Goal: Task Accomplishment & Management: Complete application form

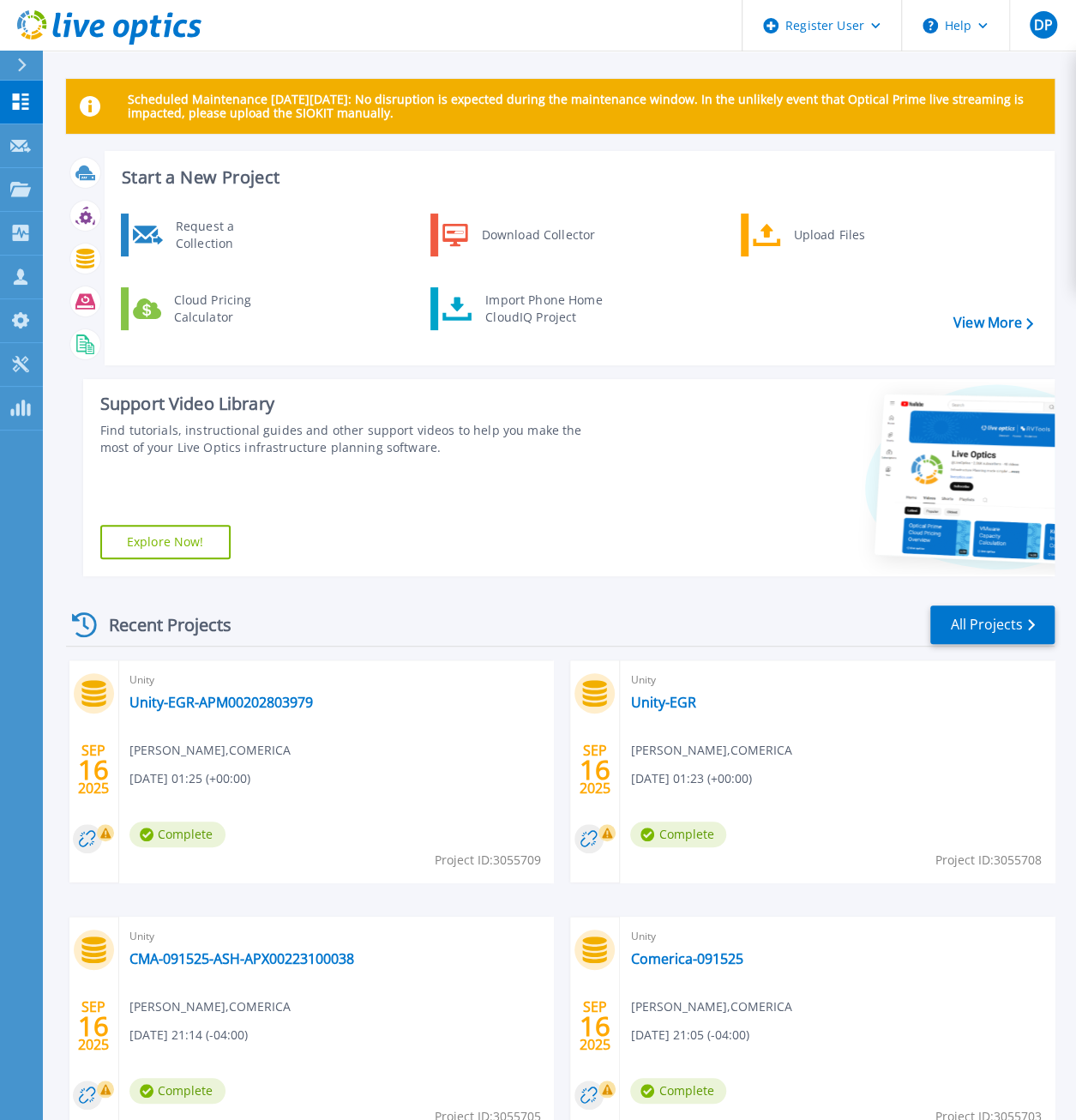
click at [409, 605] on div "Recent Projects All Projects" at bounding box center [560, 625] width 989 height 43
click at [359, 607] on div "Recent Projects All Projects" at bounding box center [560, 625] width 989 height 43
click at [196, 227] on div "Request a Collection" at bounding box center [230, 235] width 125 height 34
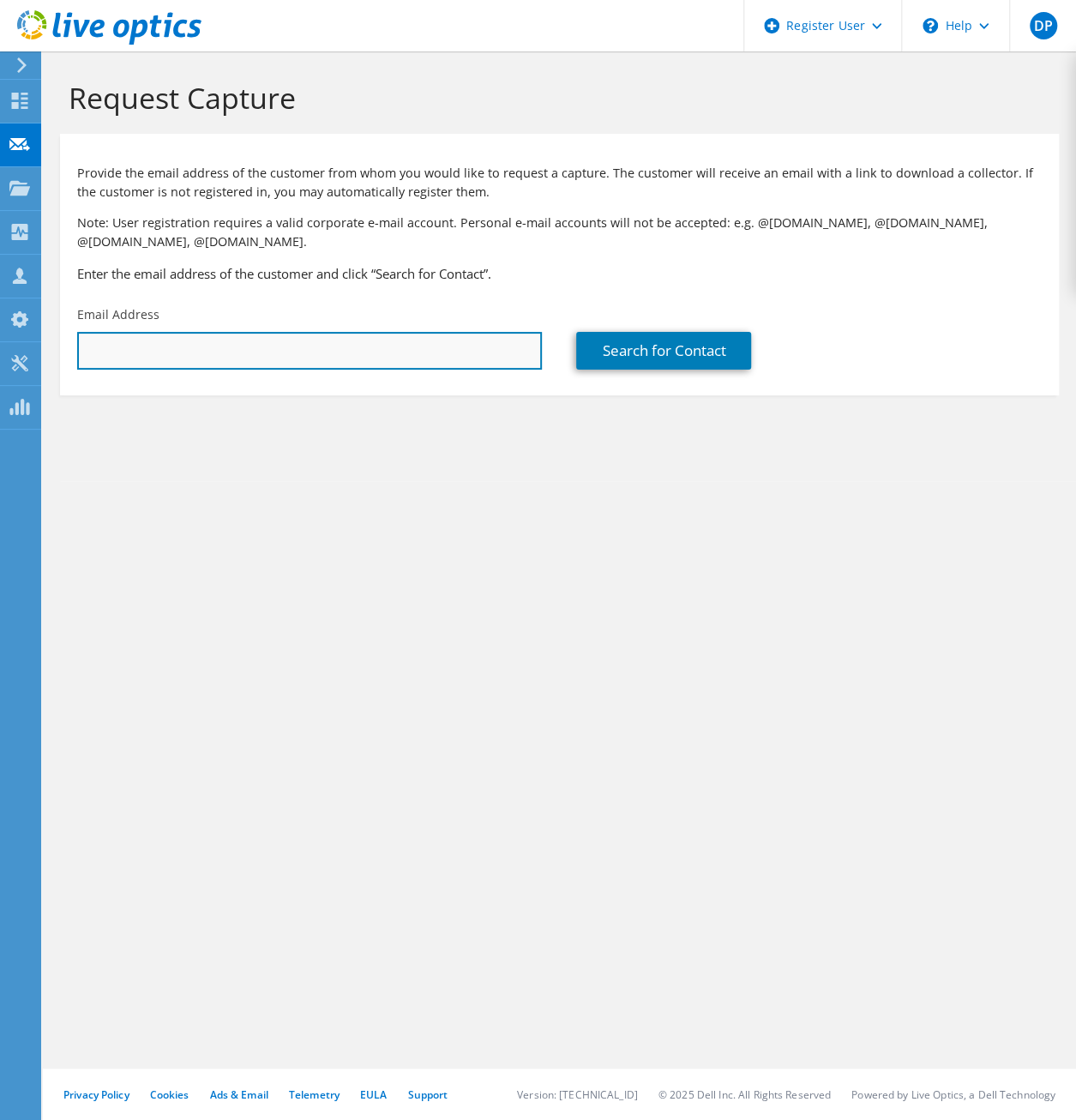
click at [243, 349] on input "text" at bounding box center [310, 351] width 465 height 38
paste input "Khan, Abdul G <AGKhan@comerica.com>"
drag, startPoint x: 178, startPoint y: 350, endPoint x: -5, endPoint y: 354, distance: 183.0
click at [0, 354] on html "DP Dell User Dan Peck Dan.Peck@dell.com Dell My Profile Log Out \n Help Explore…" at bounding box center [538, 560] width 1076 height 1120
type input "AGKhan@comerica.com"
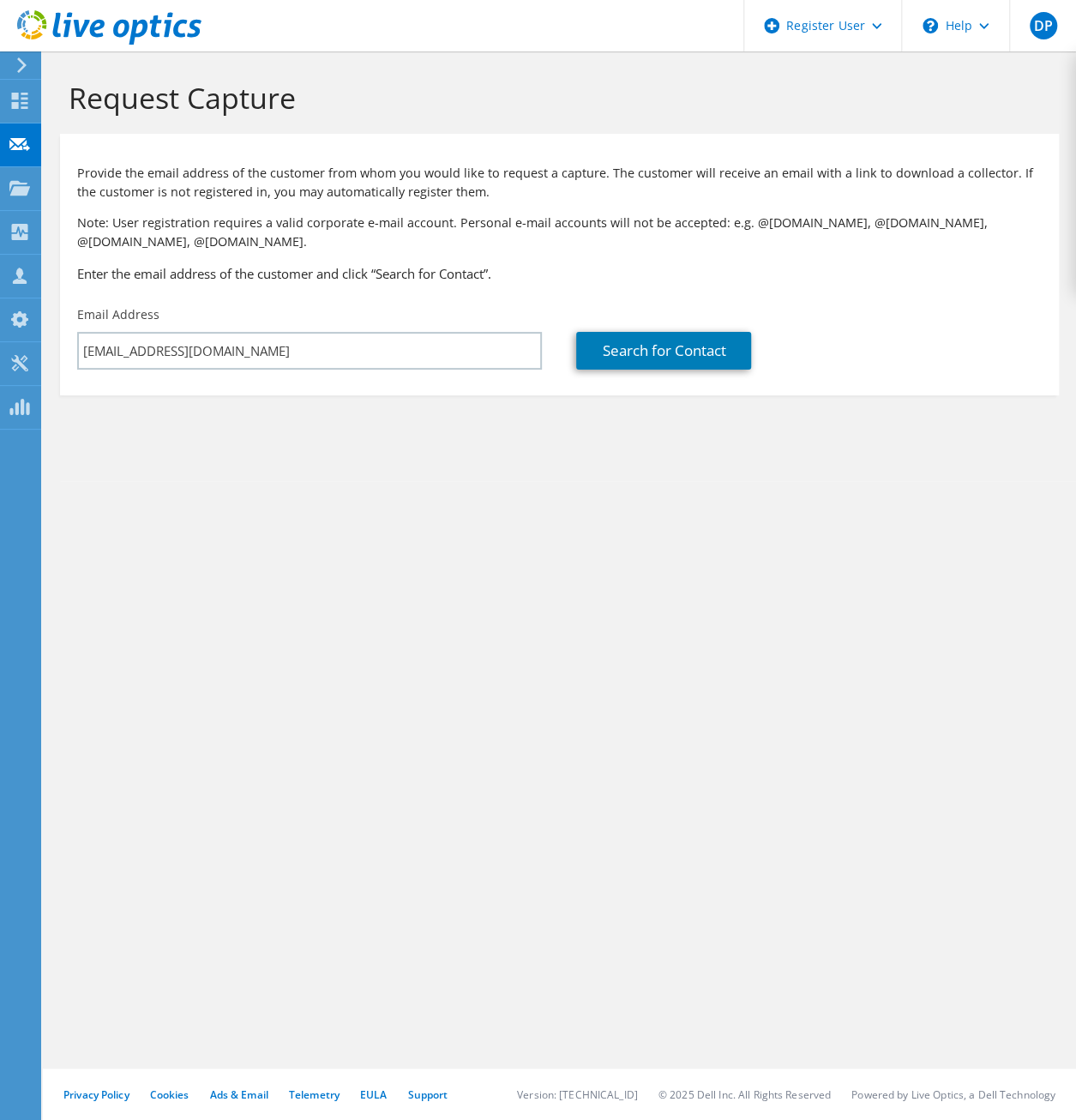
click at [664, 373] on div "Search for Contact" at bounding box center [809, 338] width 499 height 81
click at [670, 356] on link "Search for Contact" at bounding box center [664, 351] width 175 height 38
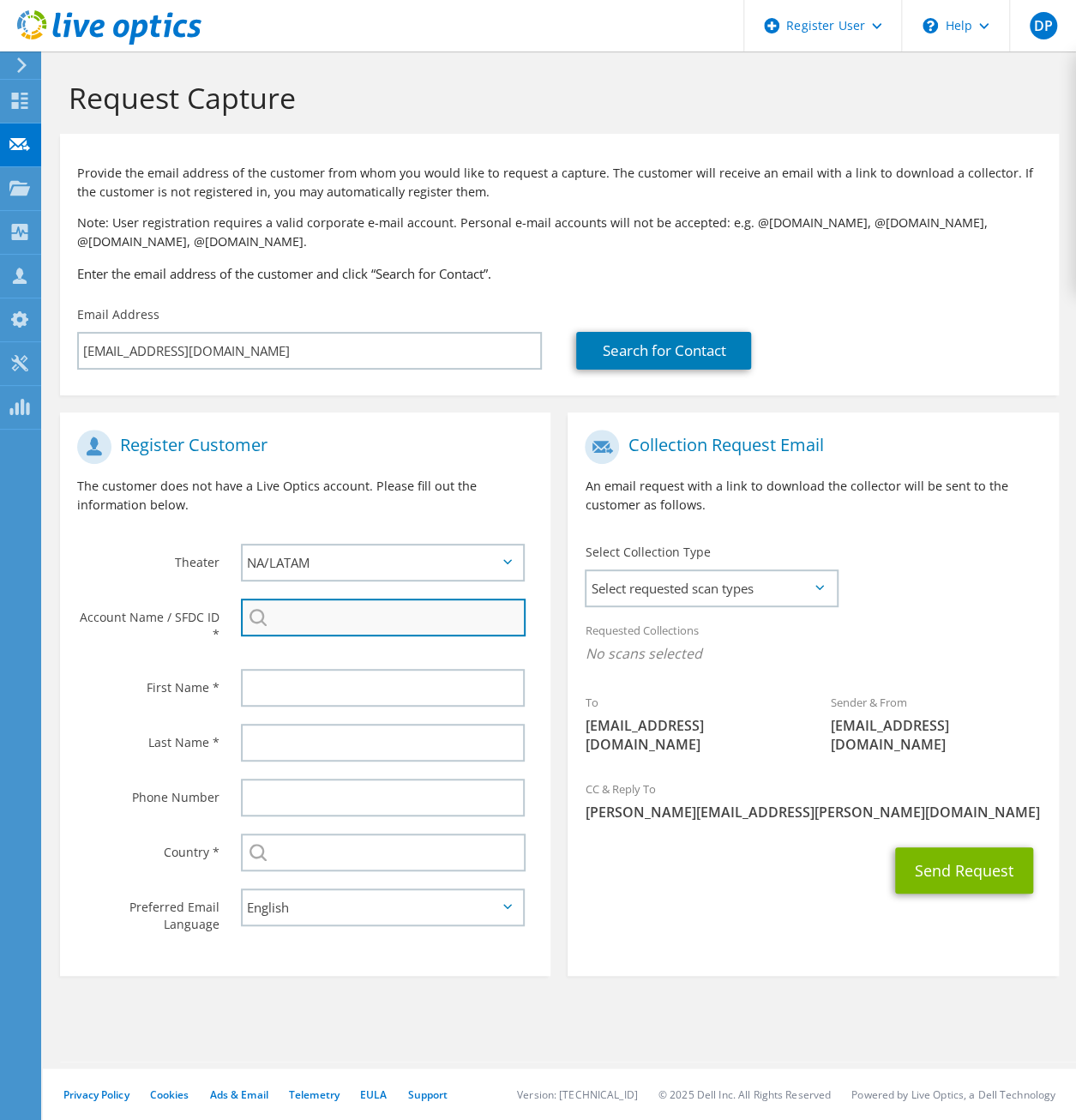
click at [377, 625] on input "search" at bounding box center [383, 617] width 286 height 38
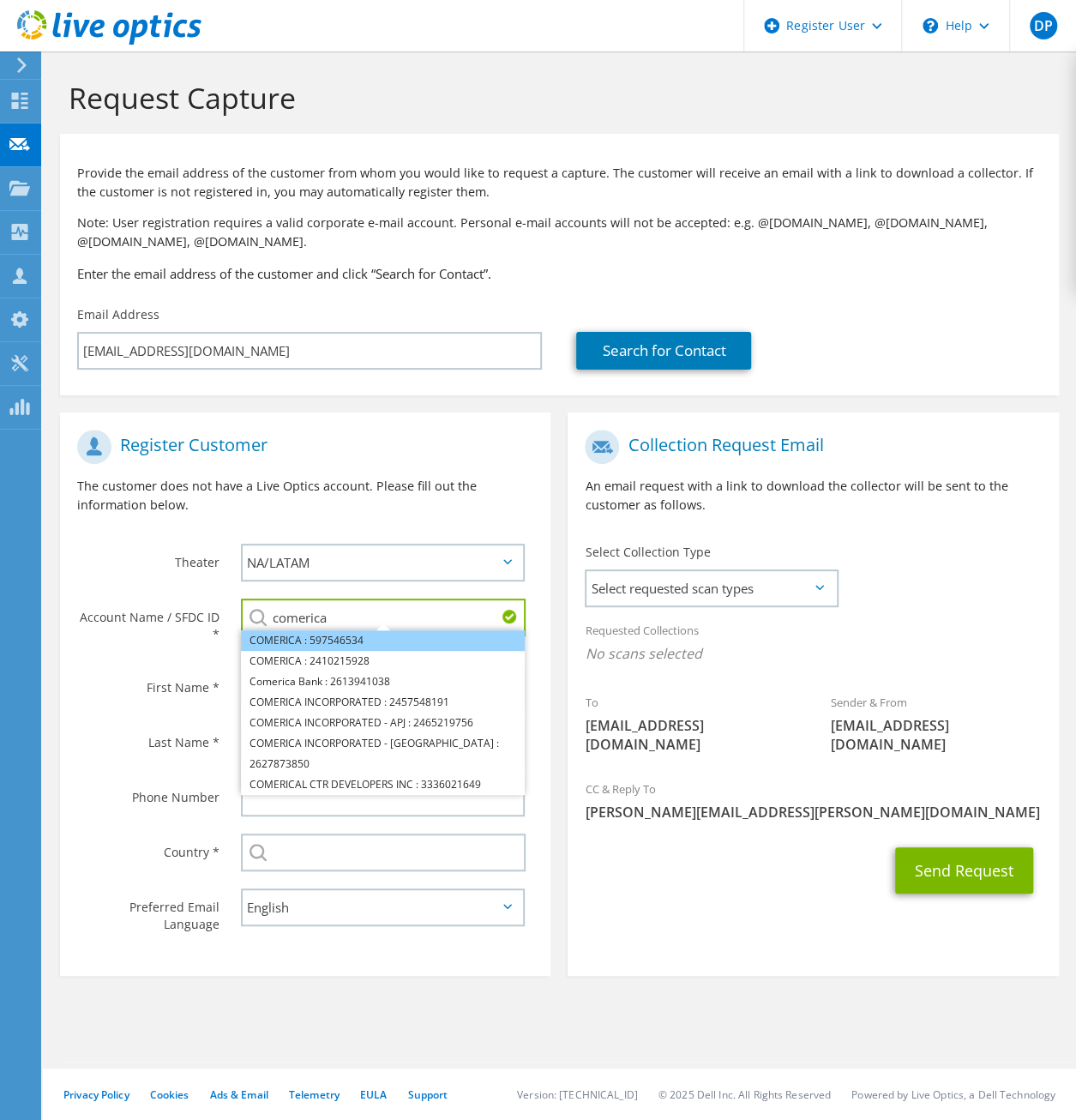
click at [372, 640] on li "COMERICA : 597546534" at bounding box center [383, 641] width 285 height 21
type input "COMERICA : 597546534"
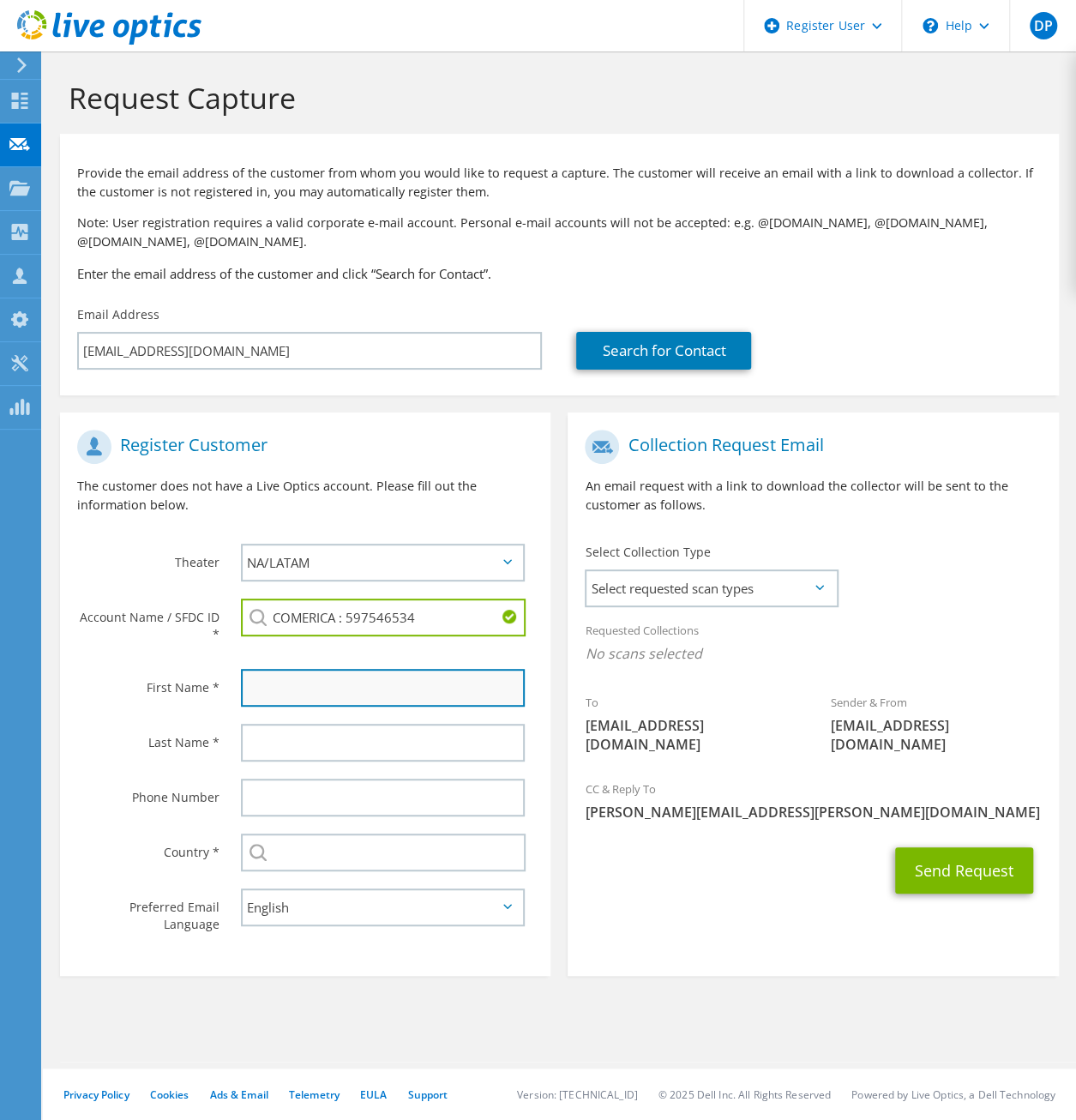
click at [378, 675] on input "text" at bounding box center [383, 688] width 285 height 38
type input "Abdul"
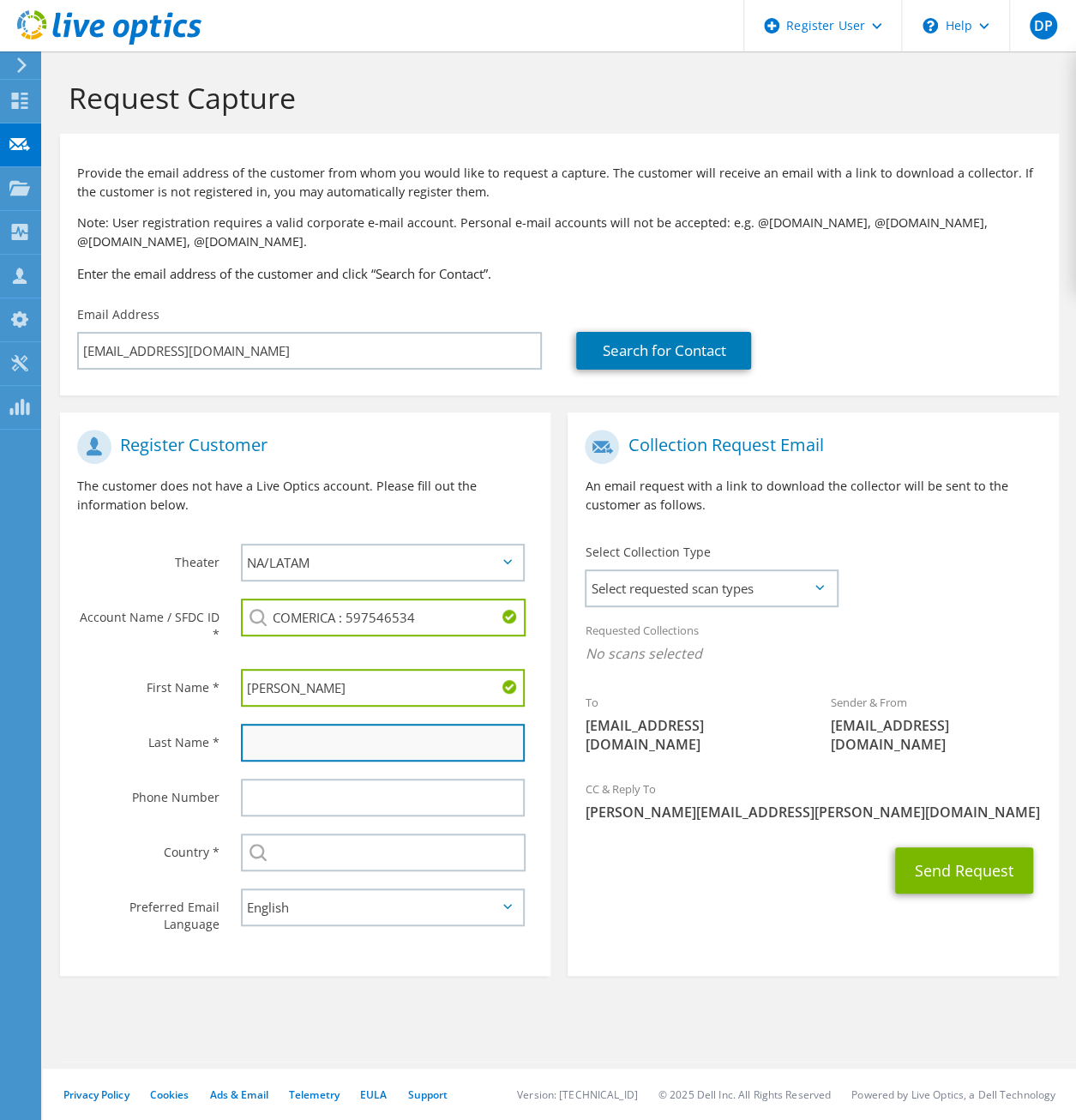
click at [305, 754] on input "text" at bounding box center [383, 743] width 285 height 38
type input "Khan"
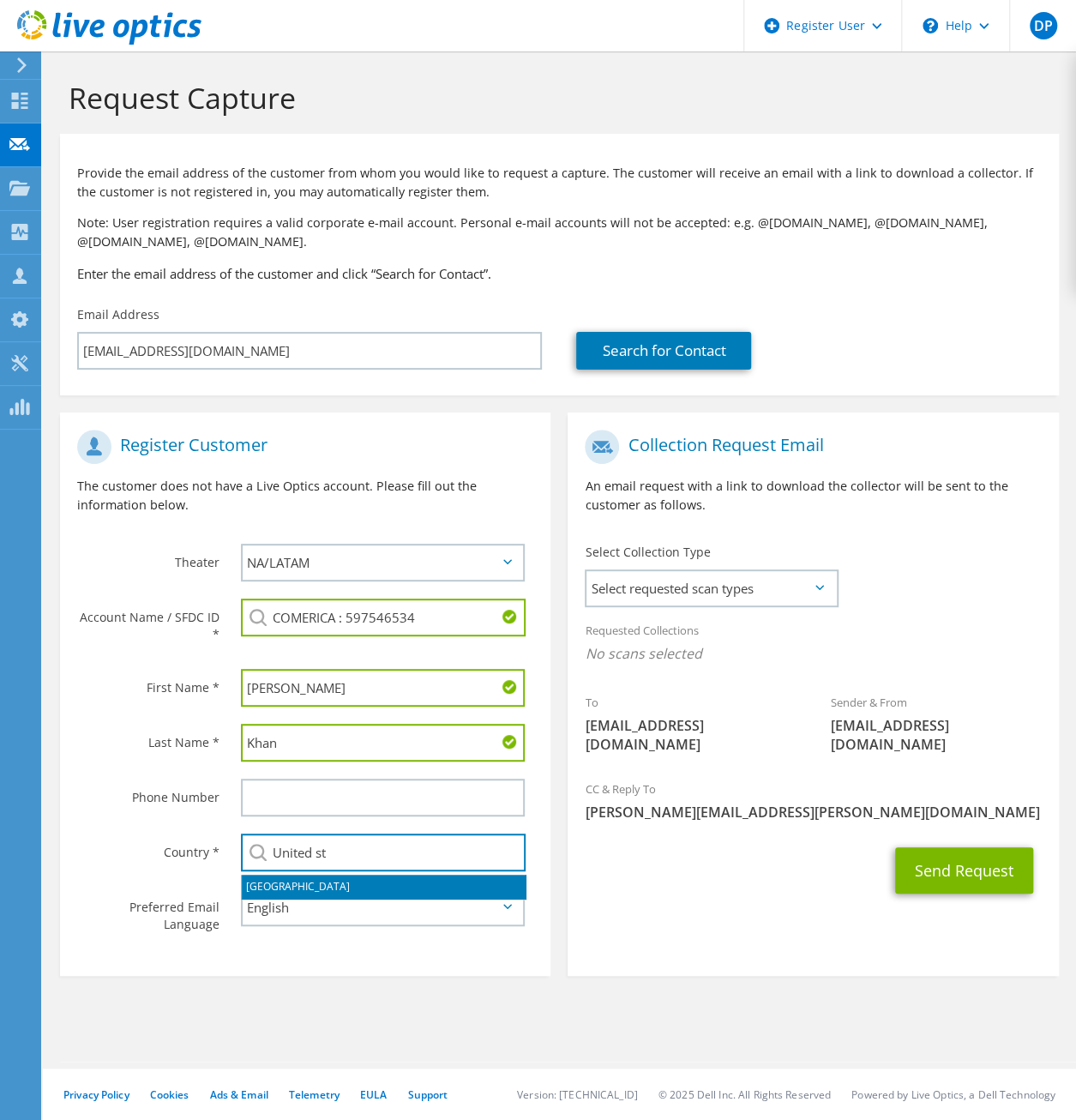
click at [308, 888] on li "United States" at bounding box center [383, 887] width 284 height 24
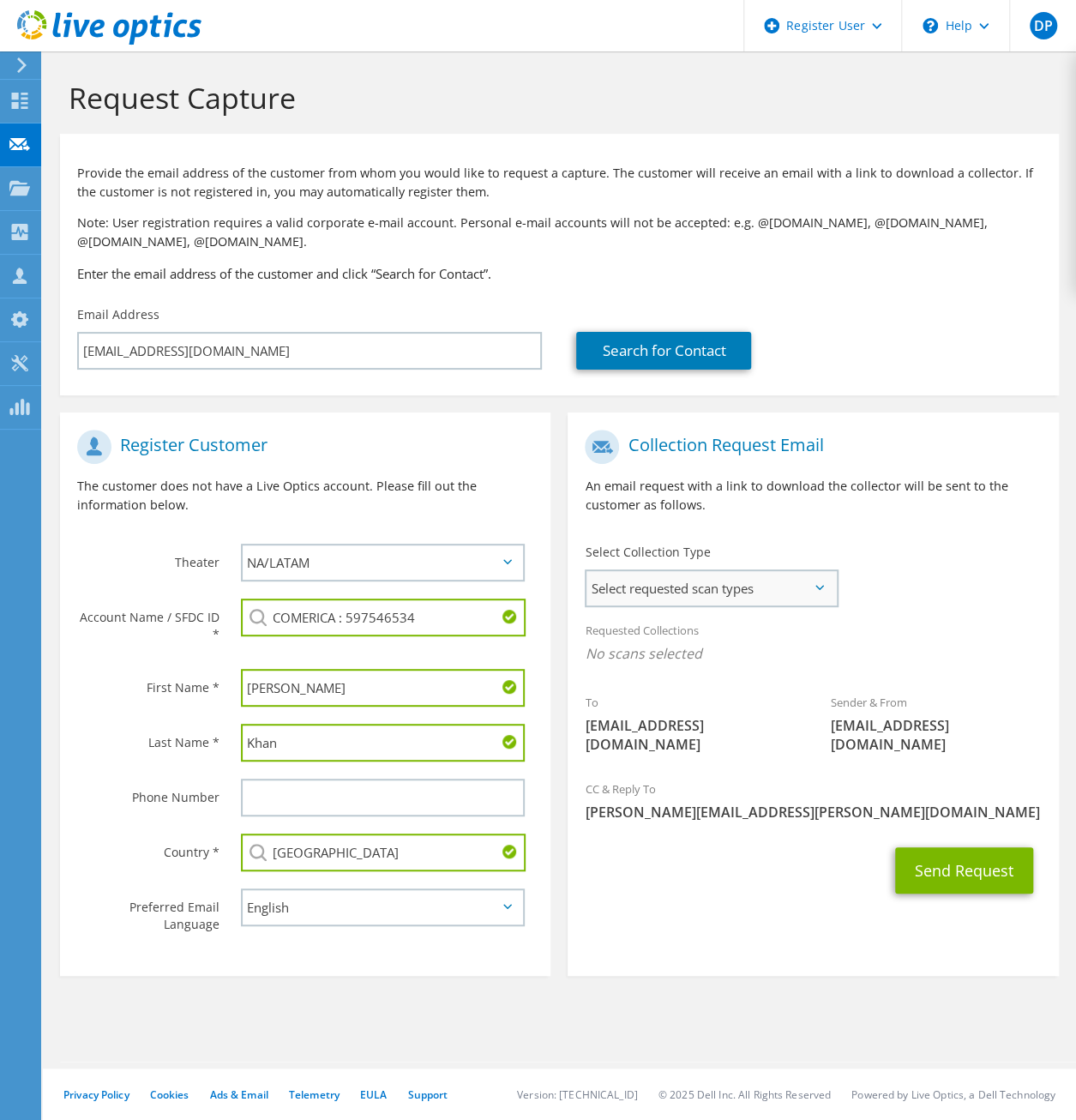
type input "United States"
click at [802, 596] on span "Select requested scan types" at bounding box center [711, 588] width 249 height 34
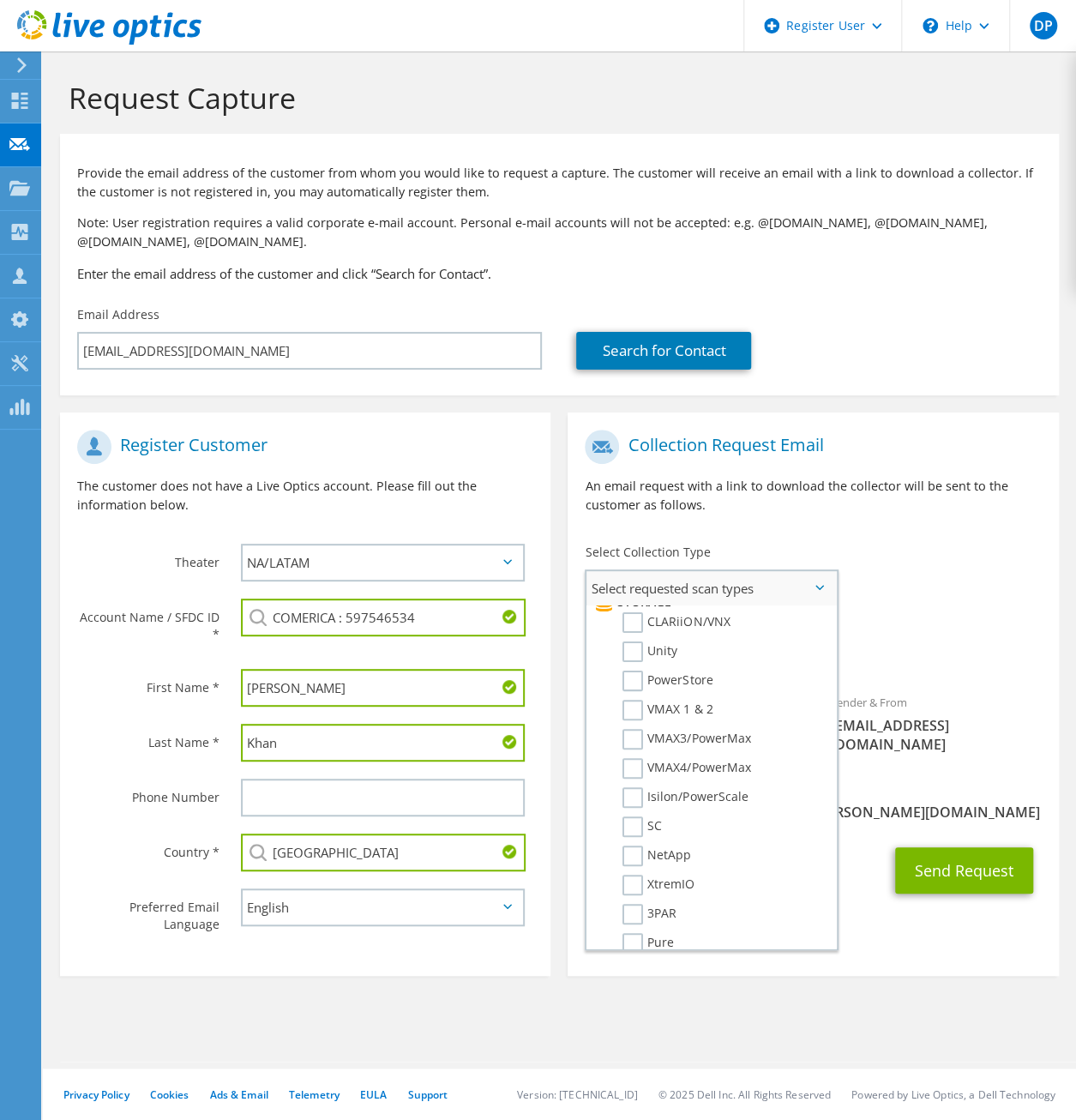
scroll to position [368, 0]
click at [633, 716] on label "VMAX4/PowerMax" at bounding box center [686, 719] width 128 height 21
click at [0, 0] on input "VMAX4/PowerMax" at bounding box center [0, 0] width 0 height 0
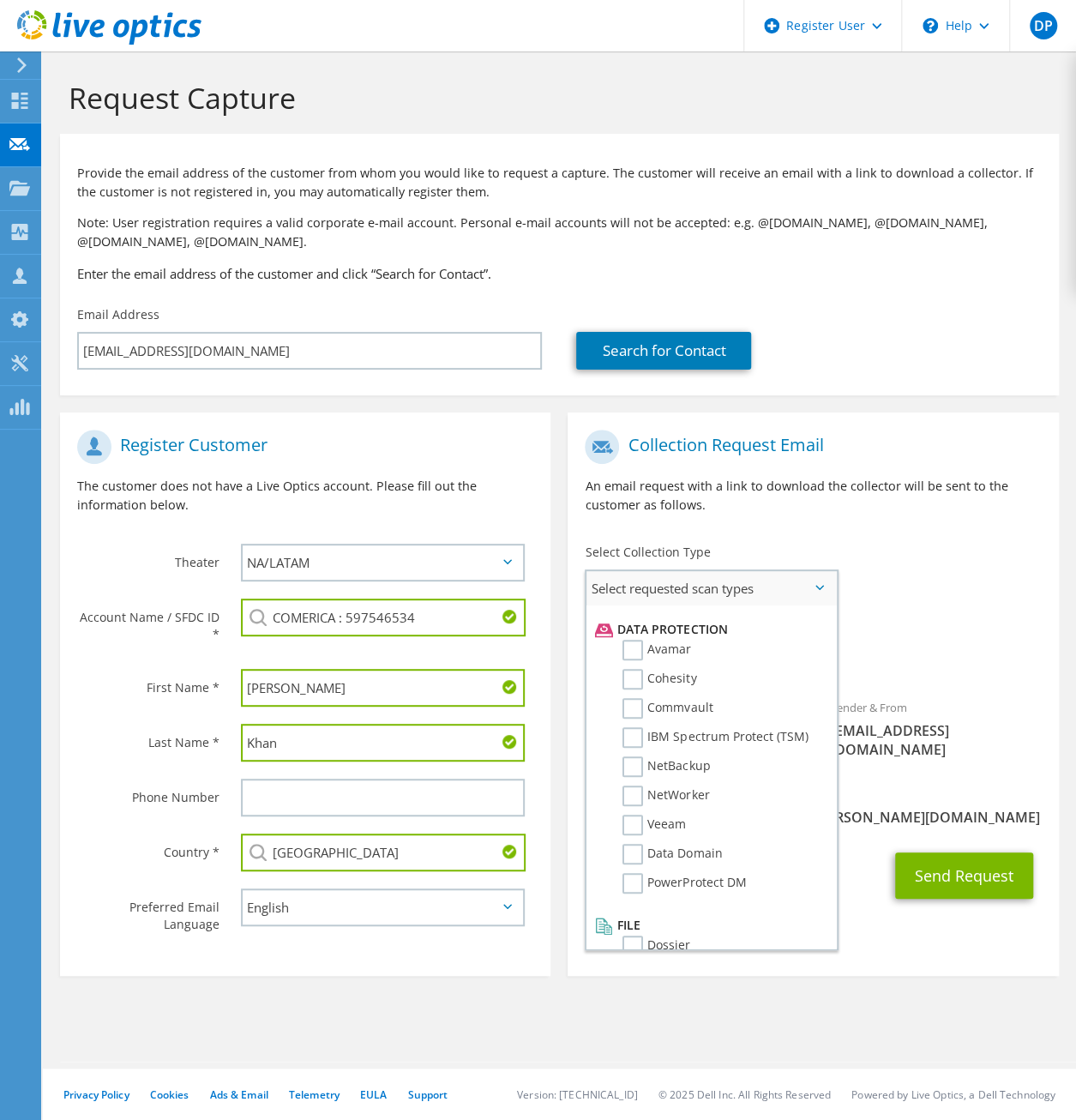
scroll to position [757, 0]
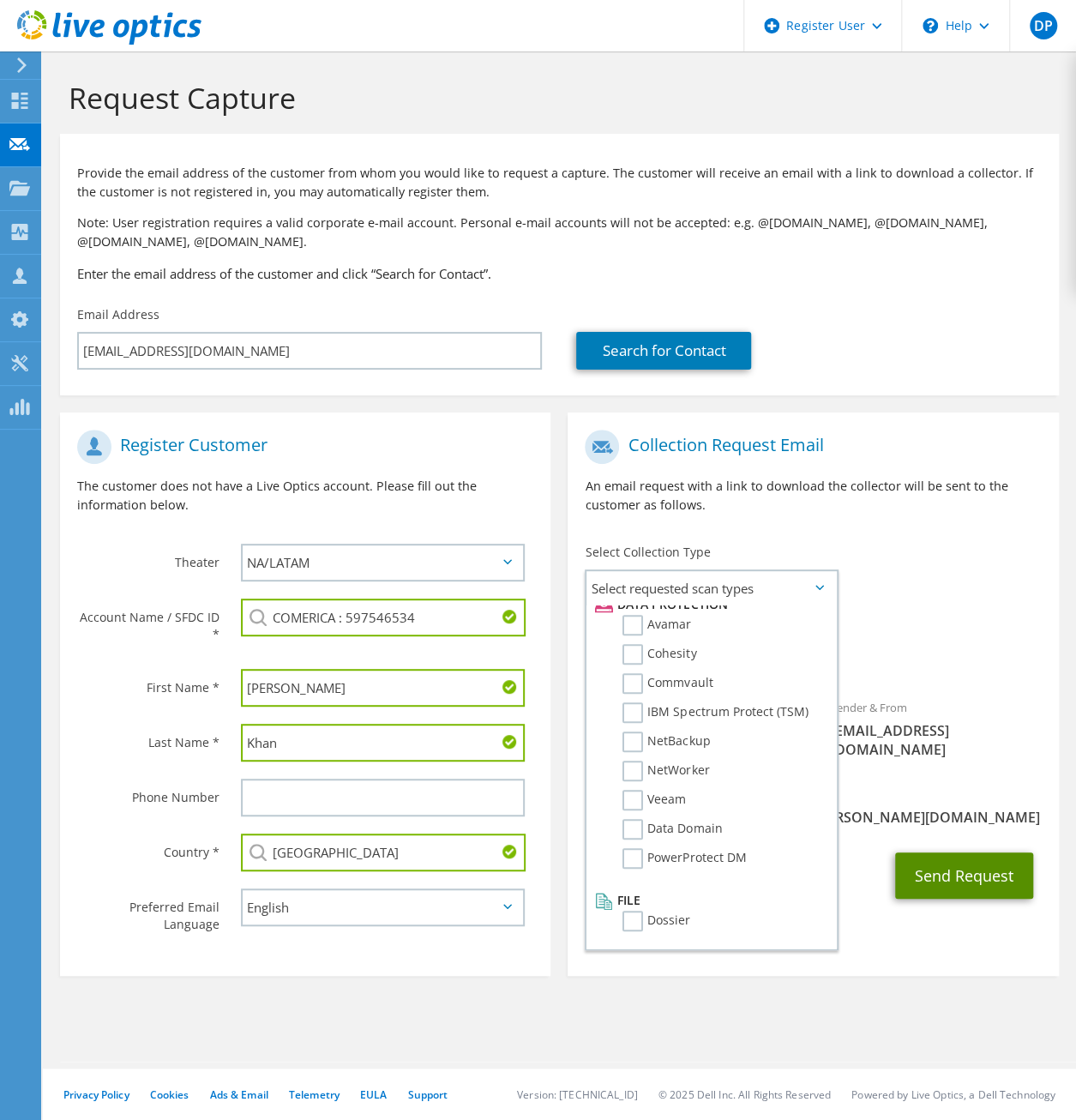
click at [1001, 861] on button "Send Request" at bounding box center [964, 876] width 138 height 46
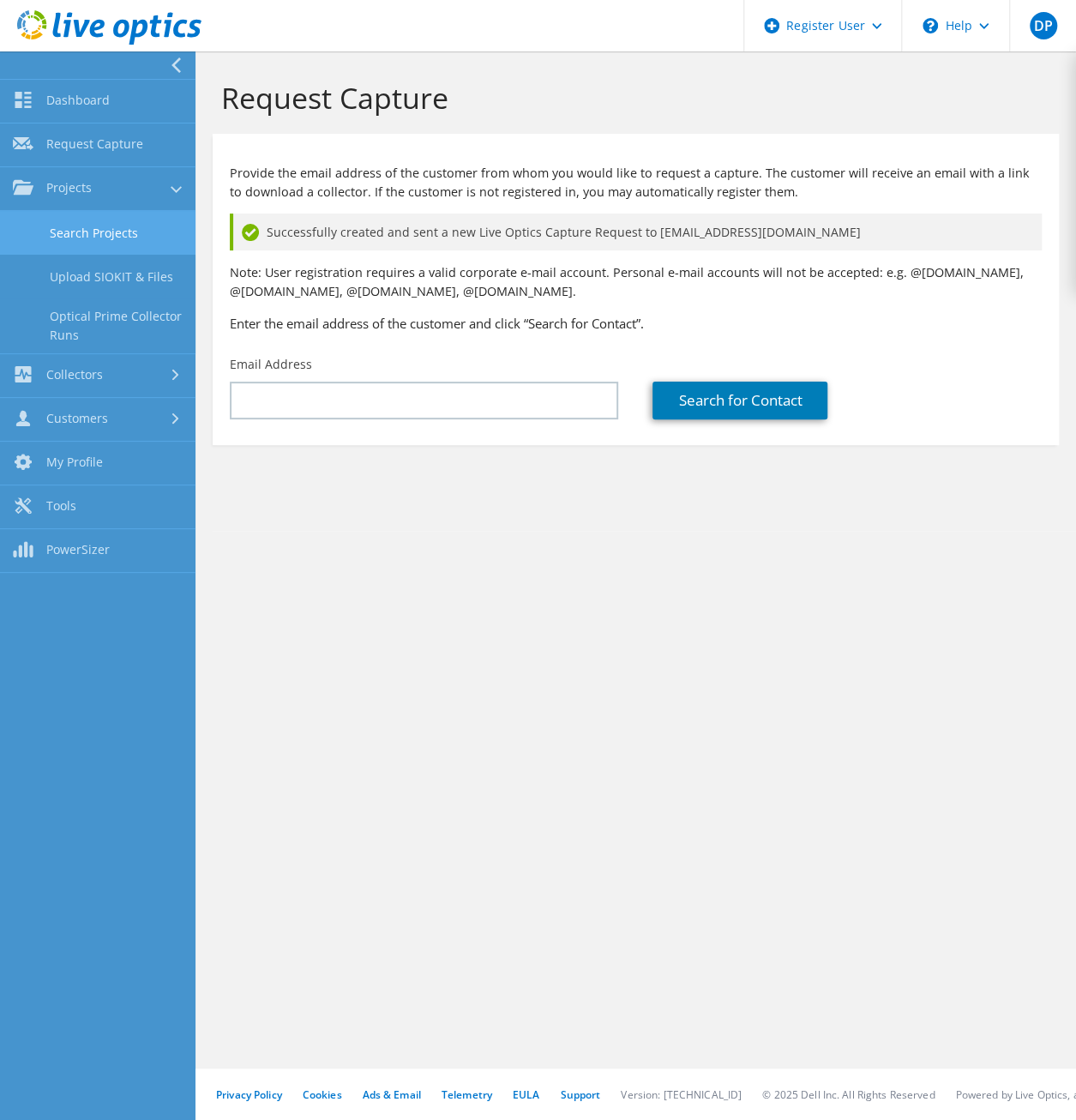
click at [121, 229] on link "Search Projects" at bounding box center [98, 232] width 195 height 44
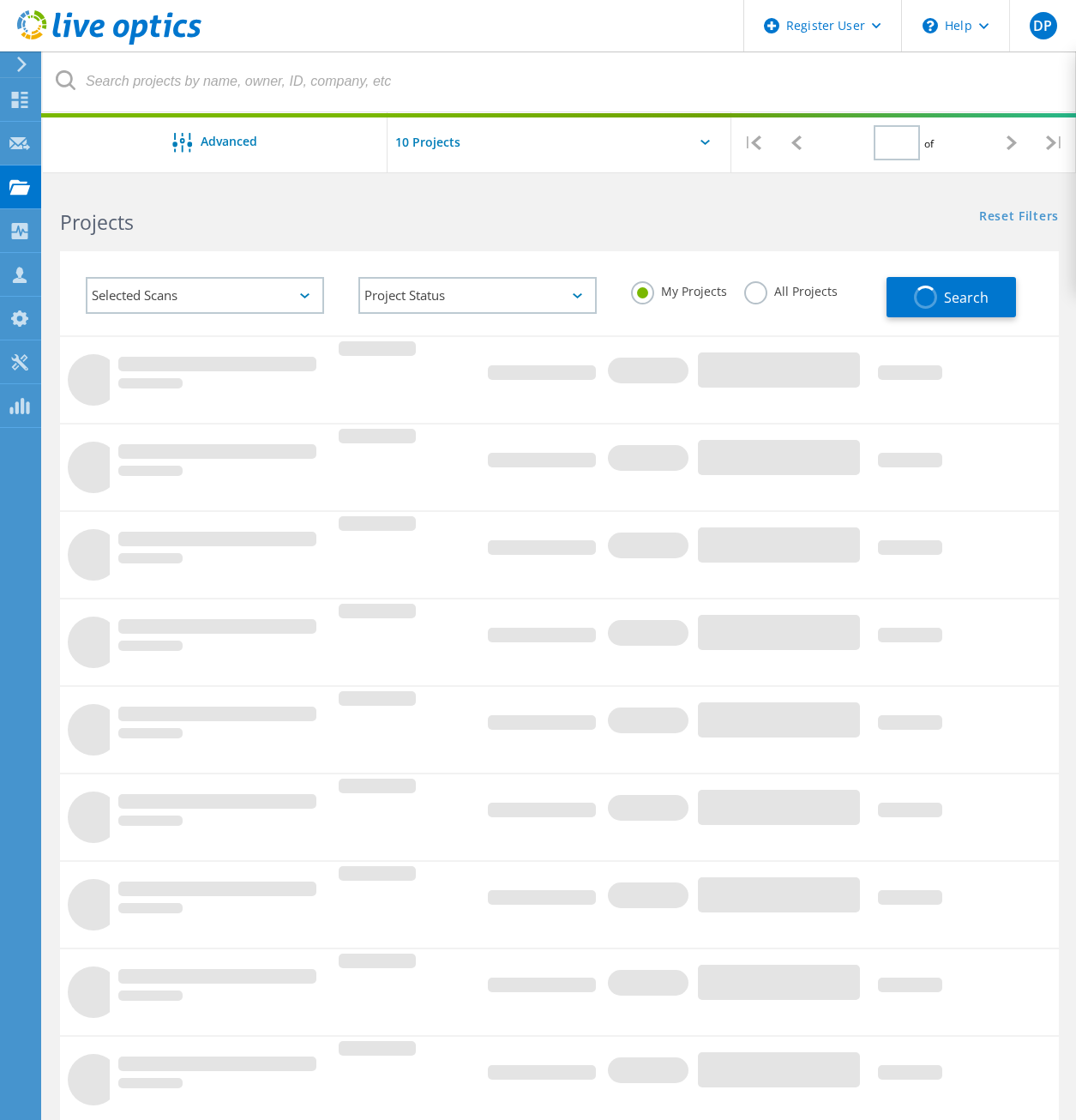
type input "1"
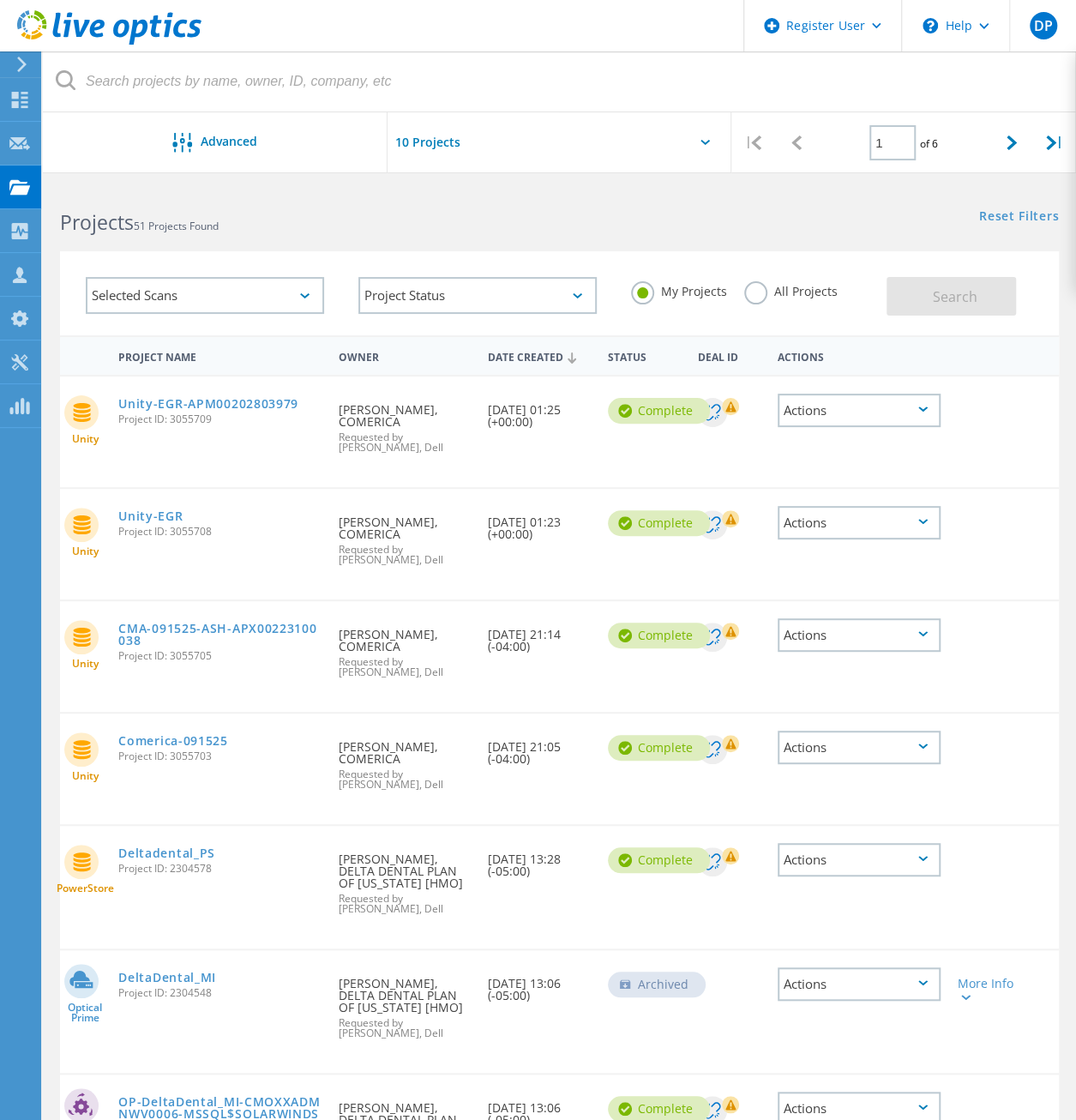
click at [732, 519] on icon at bounding box center [730, 519] width 10 height 10
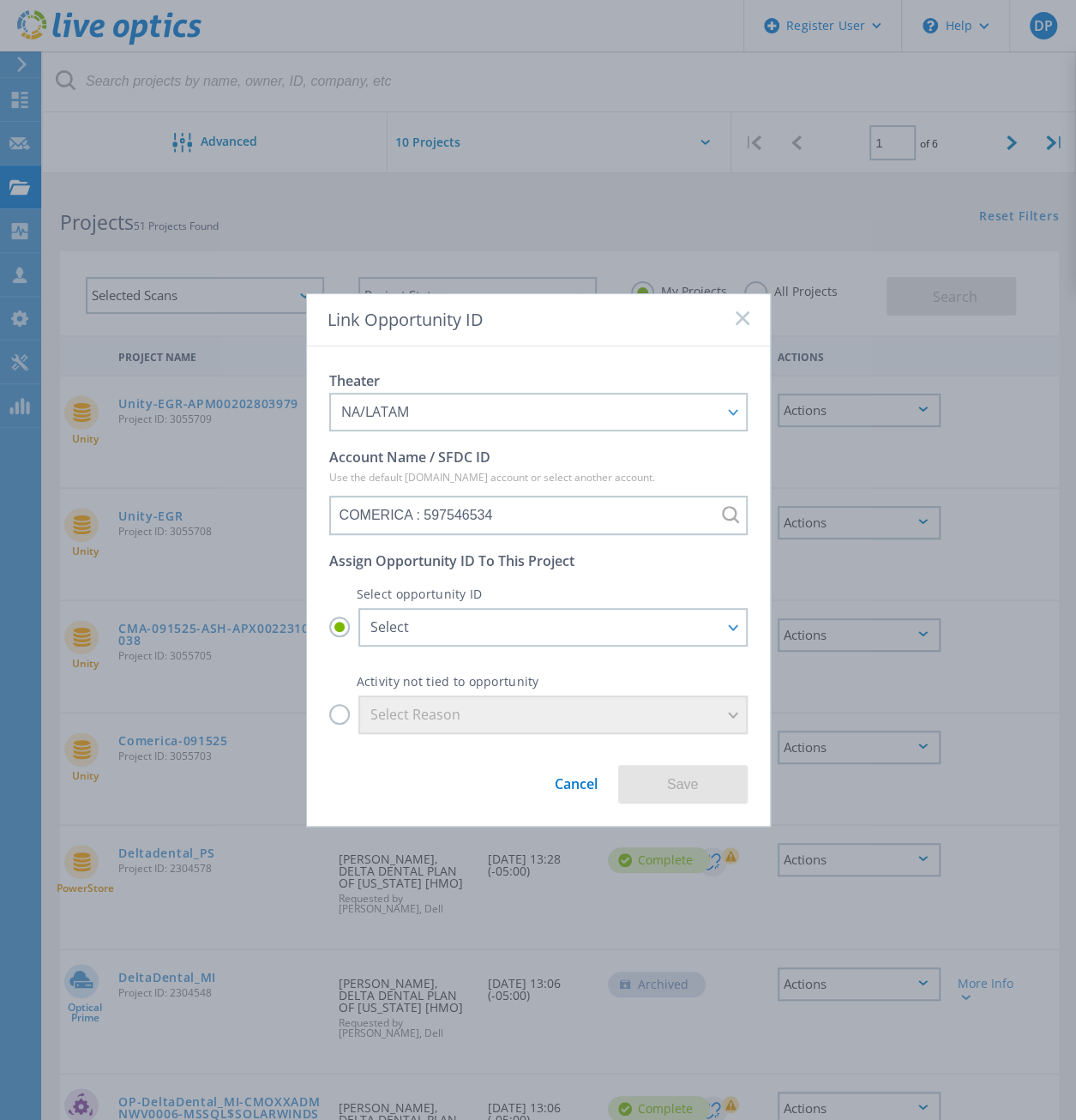
click at [582, 780] on link "Cancel" at bounding box center [576, 777] width 43 height 32
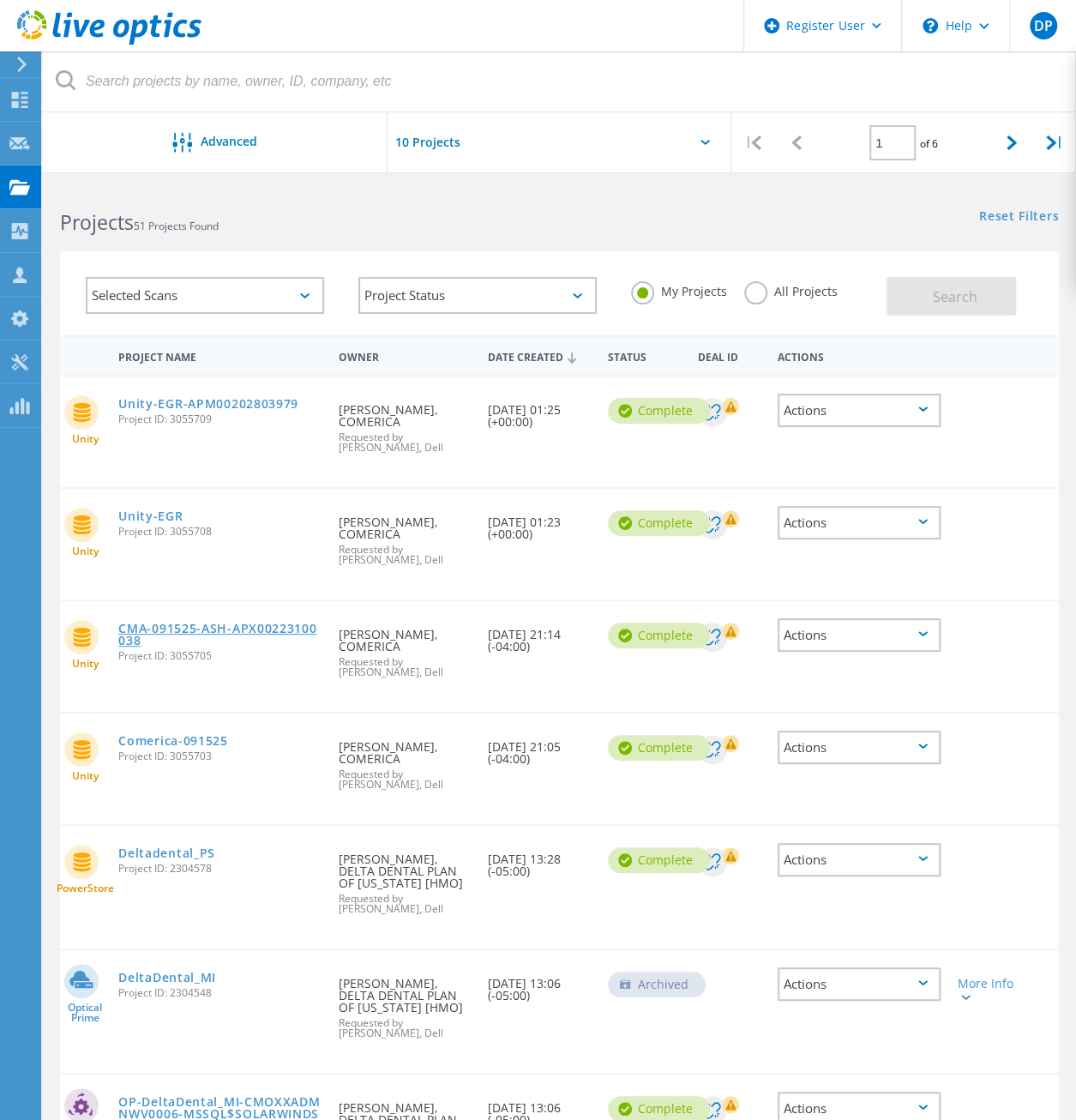
click at [257, 642] on link "CMA-091525-ASH-APX00223100038" at bounding box center [219, 635] width 202 height 24
click at [272, 404] on link "Unity-EGR-APM00202803979" at bounding box center [208, 404] width 180 height 12
